Goal: Book appointment/travel/reservation

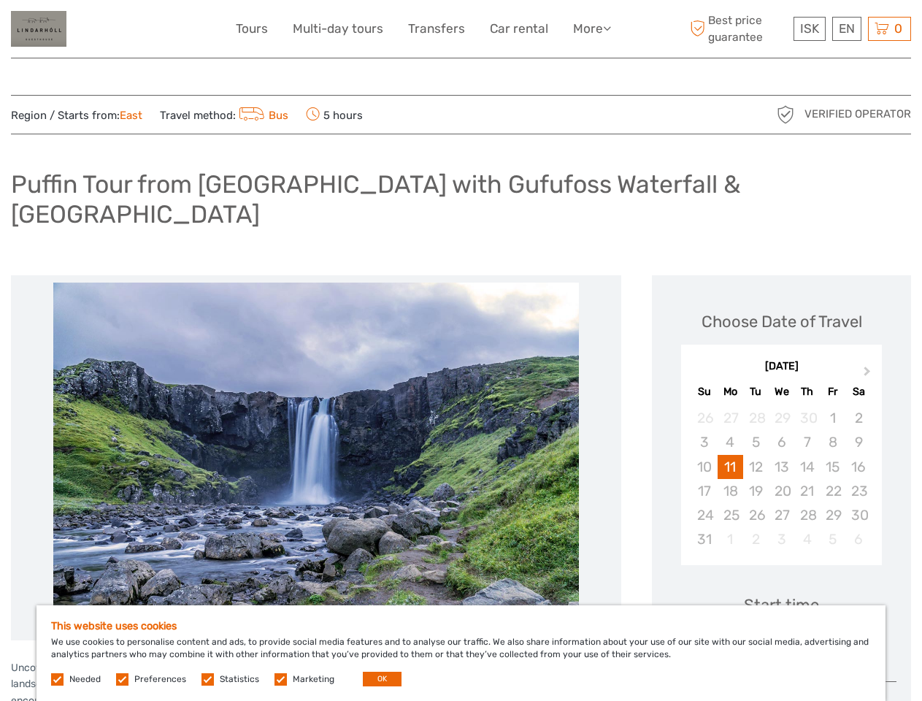
click at [590, 28] on link "More" at bounding box center [592, 28] width 38 height 21
click at [608, 28] on icon at bounding box center [607, 28] width 8 height 12
click at [809, 28] on span "ISK" at bounding box center [809, 28] width 19 height 15
click at [846, 28] on div "EN English Español Deutsch" at bounding box center [846, 29] width 29 height 24
click at [889, 28] on div "0 Items Total 0 ISK Checkout The shopping cart is empty." at bounding box center [889, 29] width 43 height 24
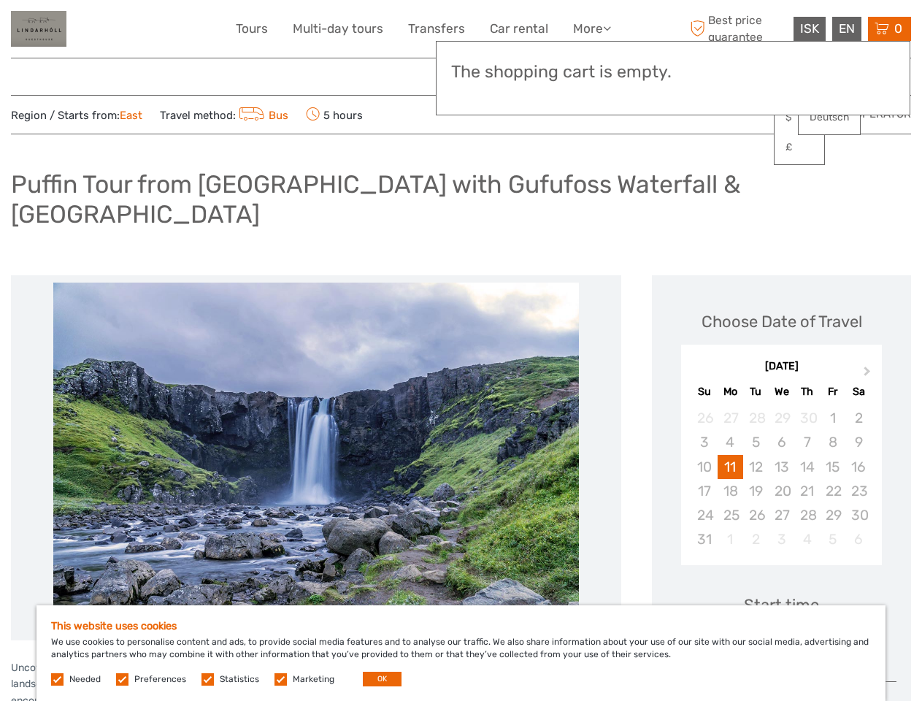
click at [316, 428] on img at bounding box center [315, 457] width 525 height 350
click at [868, 363] on button "Next Month" at bounding box center [868, 374] width 23 height 23
click at [703, 406] on div "31" at bounding box center [704, 418] width 26 height 24
click at [730, 406] on div "1" at bounding box center [730, 418] width 26 height 24
click at [755, 406] on div "2" at bounding box center [756, 418] width 26 height 24
